Goal: Information Seeking & Learning: Learn about a topic

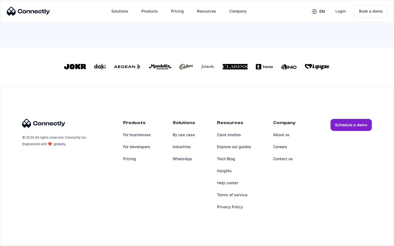
scroll to position [235, 0]
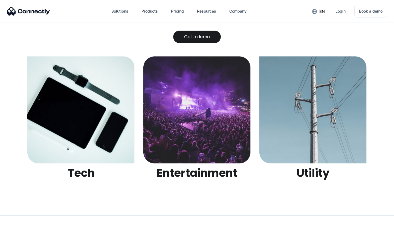
scroll to position [1726, 0]
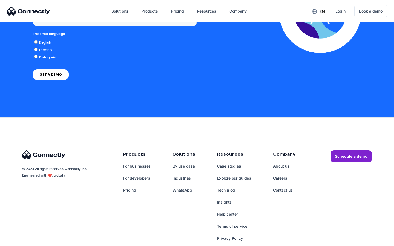
scroll to position [410, 0]
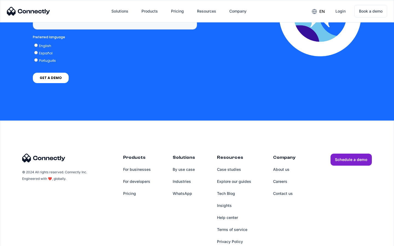
scroll to position [2250, 0]
